Goal: Navigation & Orientation: Find specific page/section

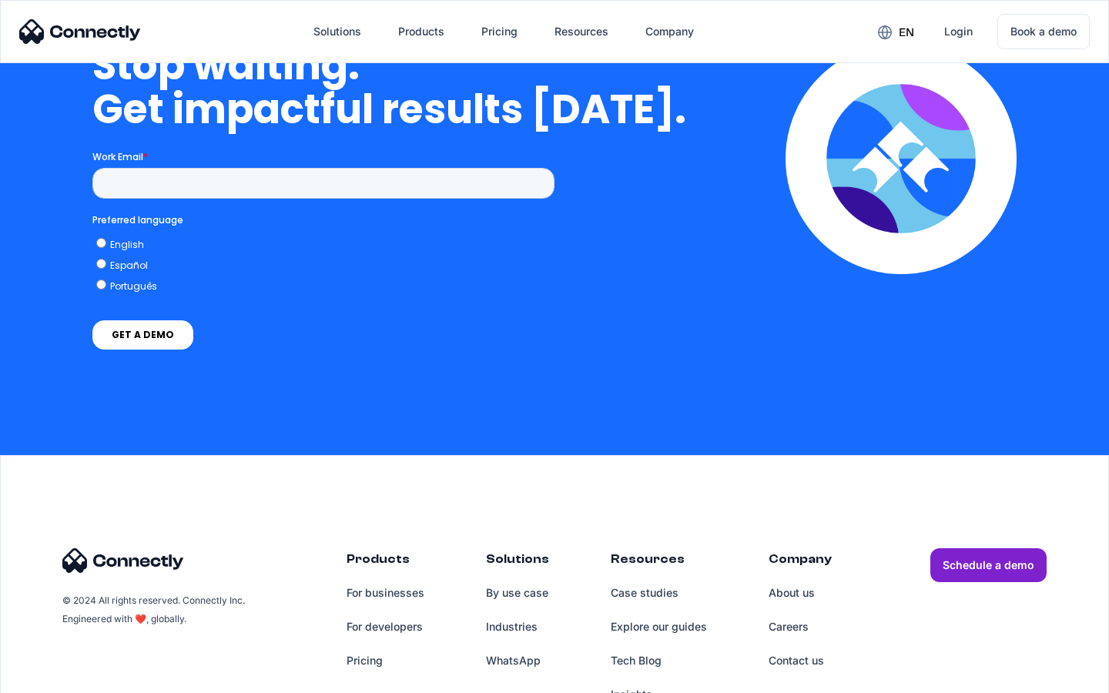
scroll to position [3906, 0]
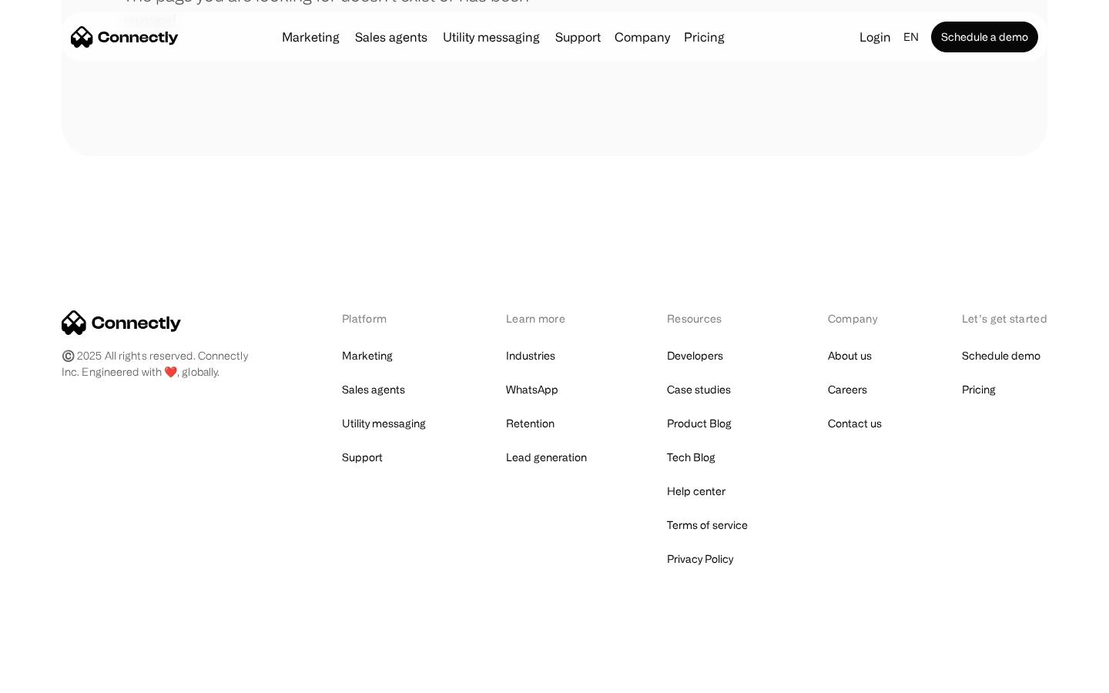
scroll to position [281, 0]
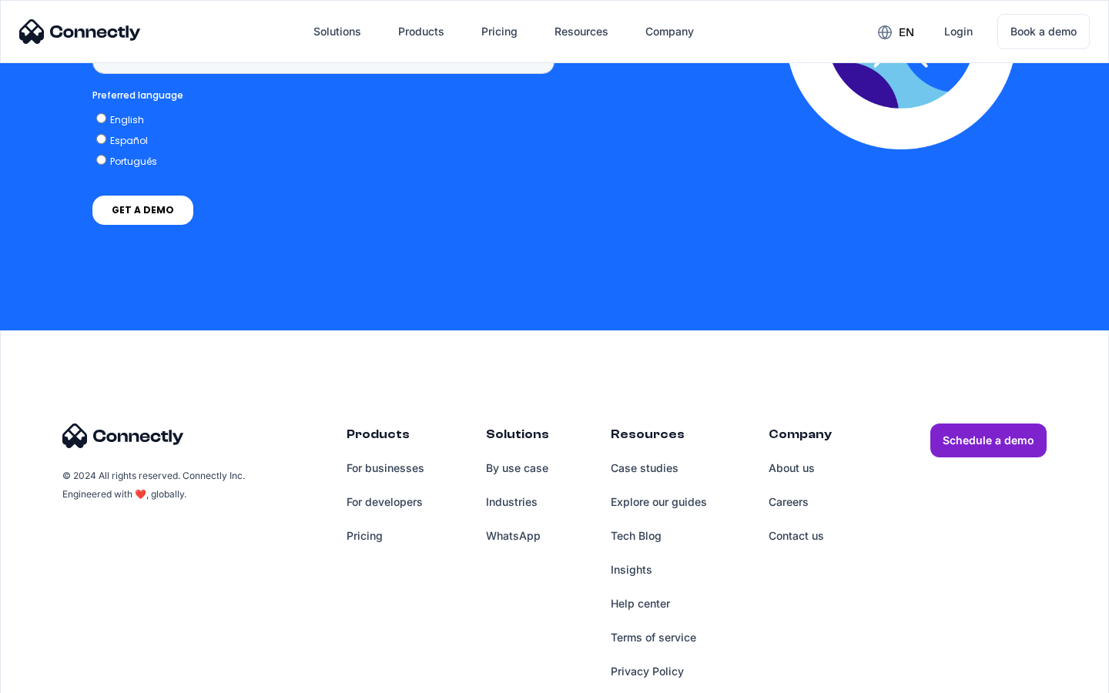
scroll to position [1153, 0]
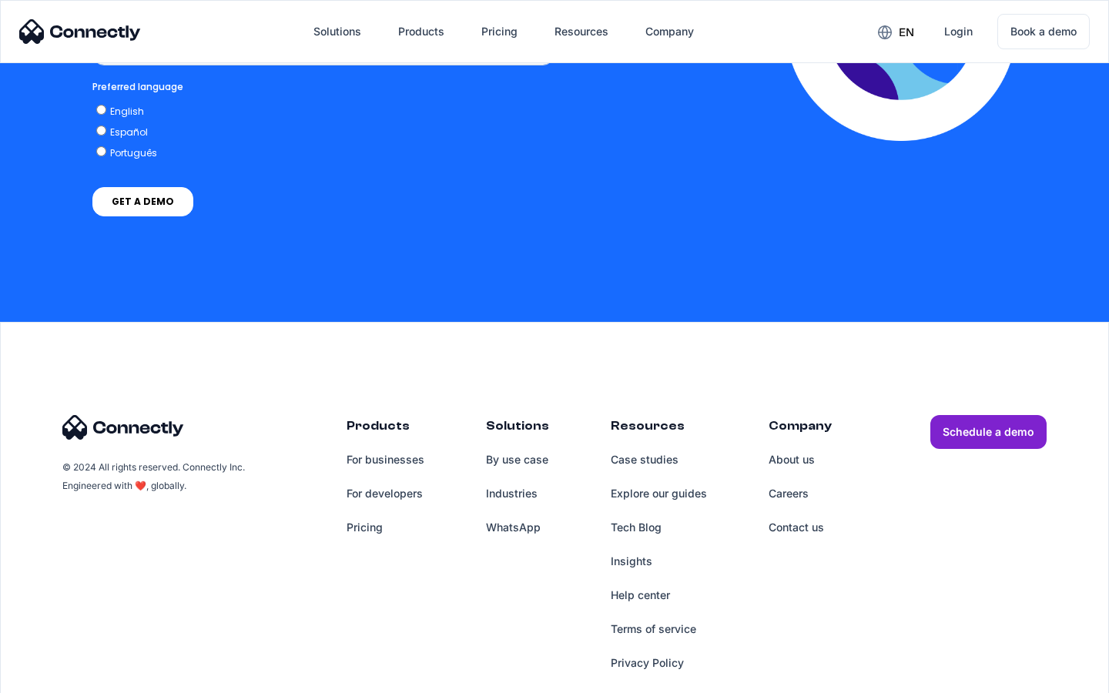
scroll to position [3383, 0]
